Goal: Task Accomplishment & Management: Complete application form

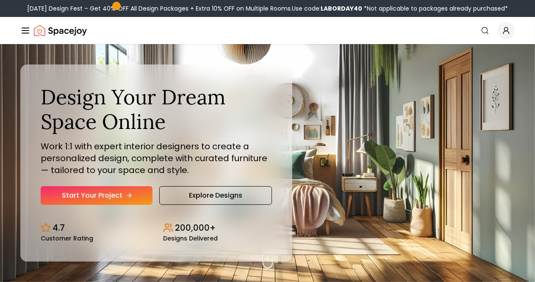
click at [92, 205] on link "Start Your Project" at bounding box center [97, 195] width 112 height 19
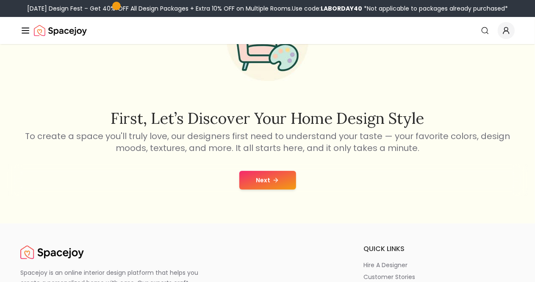
scroll to position [85, 0]
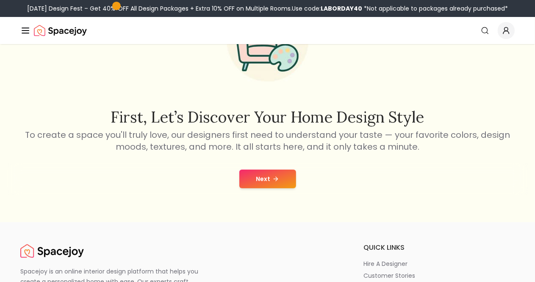
click at [275, 178] on icon at bounding box center [275, 178] width 7 height 7
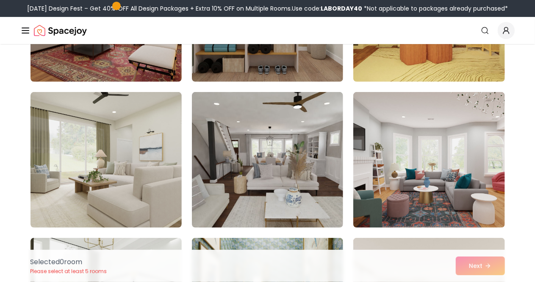
scroll to position [169, 0]
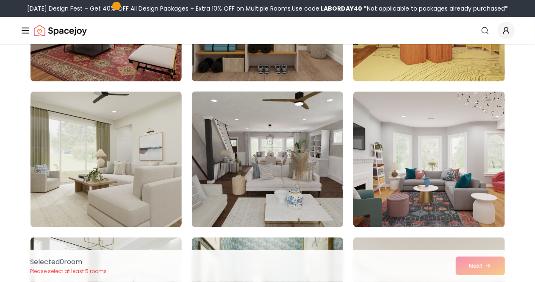
click at [237, 134] on img at bounding box center [267, 159] width 159 height 142
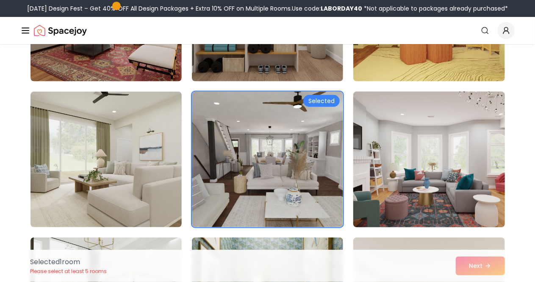
click at [422, 143] on img at bounding box center [428, 159] width 159 height 142
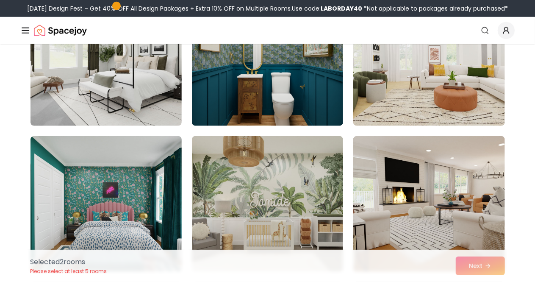
scroll to position [424, 0]
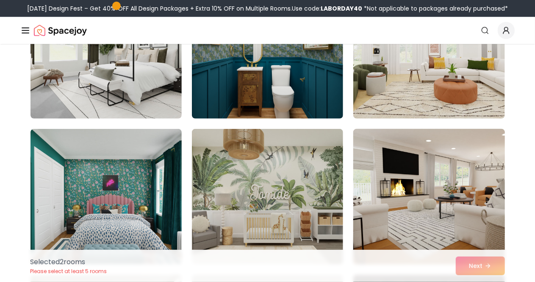
click at [433, 177] on img at bounding box center [428, 196] width 159 height 142
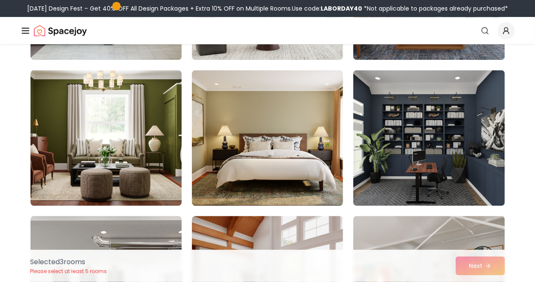
scroll to position [932, 0]
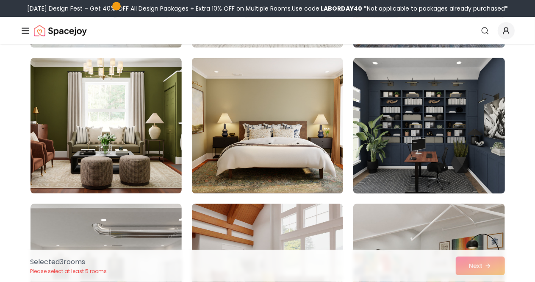
click at [402, 116] on img at bounding box center [428, 125] width 159 height 142
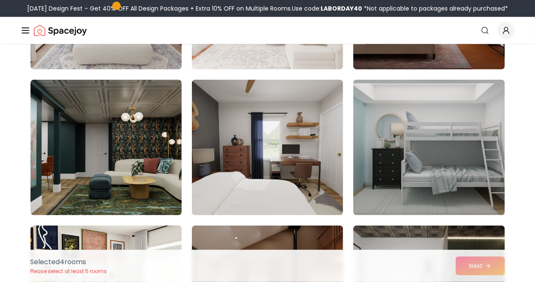
scroll to position [1948, 0]
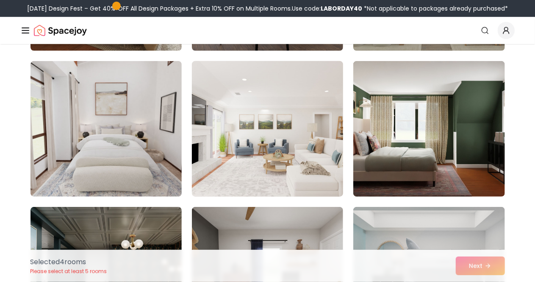
click at [263, 140] on img at bounding box center [267, 129] width 159 height 142
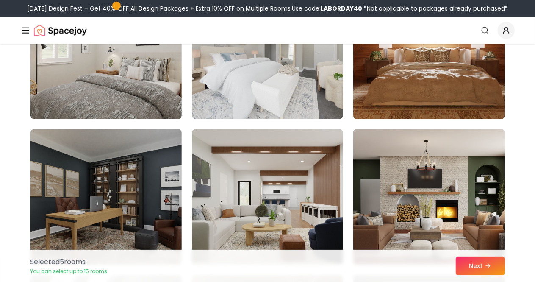
scroll to position [3854, 0]
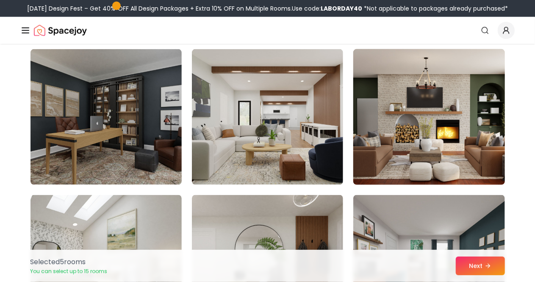
click at [395, 112] on img at bounding box center [428, 117] width 159 height 142
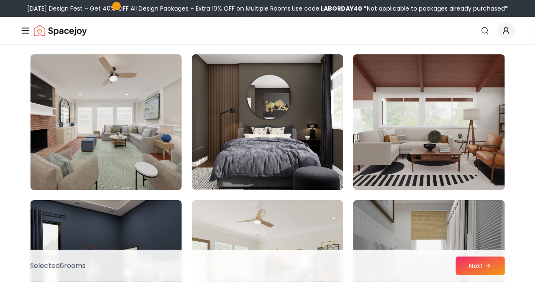
scroll to position [4616, 0]
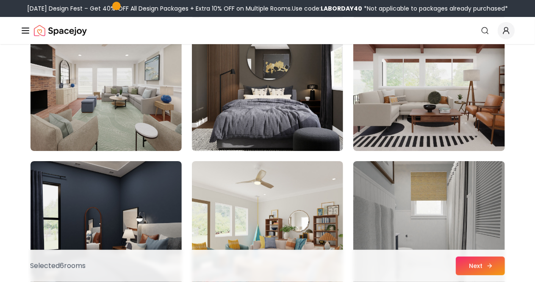
click at [476, 266] on button "Next" at bounding box center [480, 265] width 49 height 19
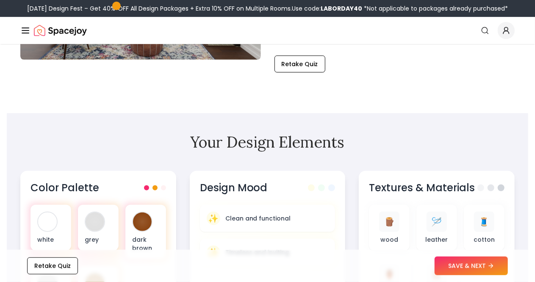
scroll to position [212, 0]
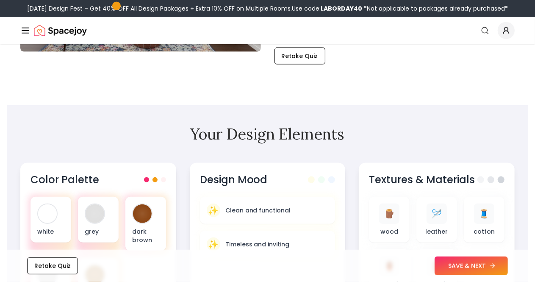
click at [466, 264] on button "SAVE & NEXT" at bounding box center [471, 265] width 73 height 19
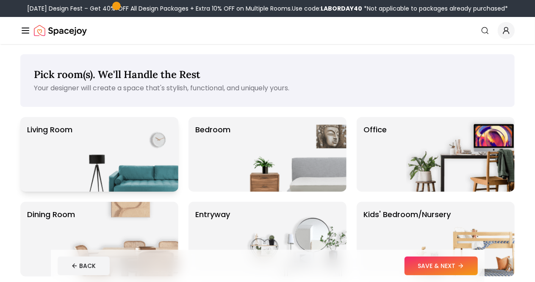
click at [93, 138] on img at bounding box center [124, 154] width 108 height 75
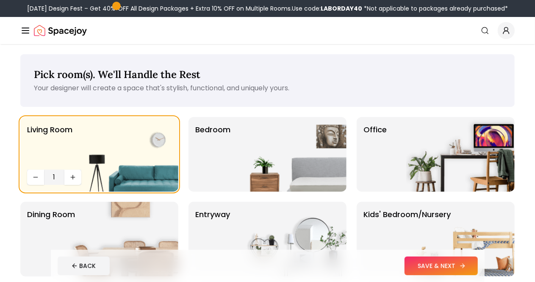
click at [457, 261] on button "SAVE & NEXT" at bounding box center [440, 265] width 73 height 19
